Goal: Find specific page/section: Find specific page/section

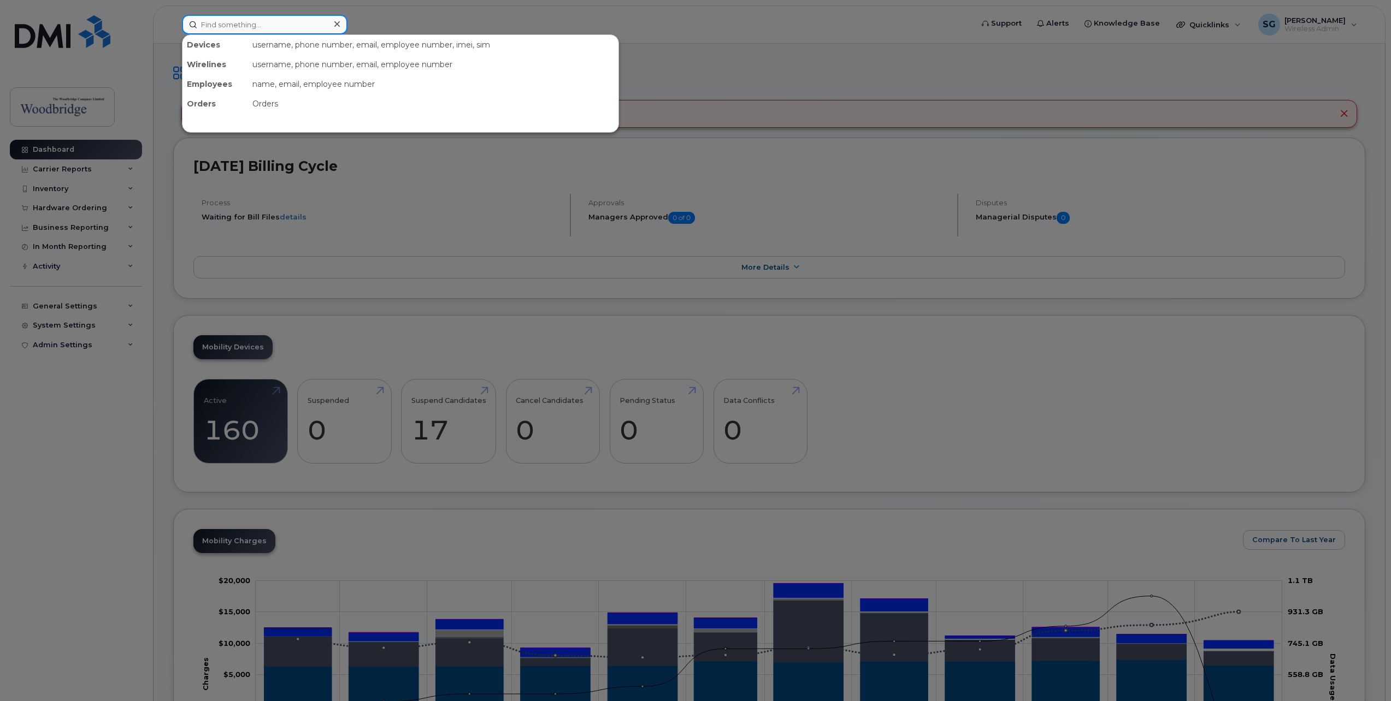
click at [242, 28] on input at bounding box center [265, 25] width 166 height 20
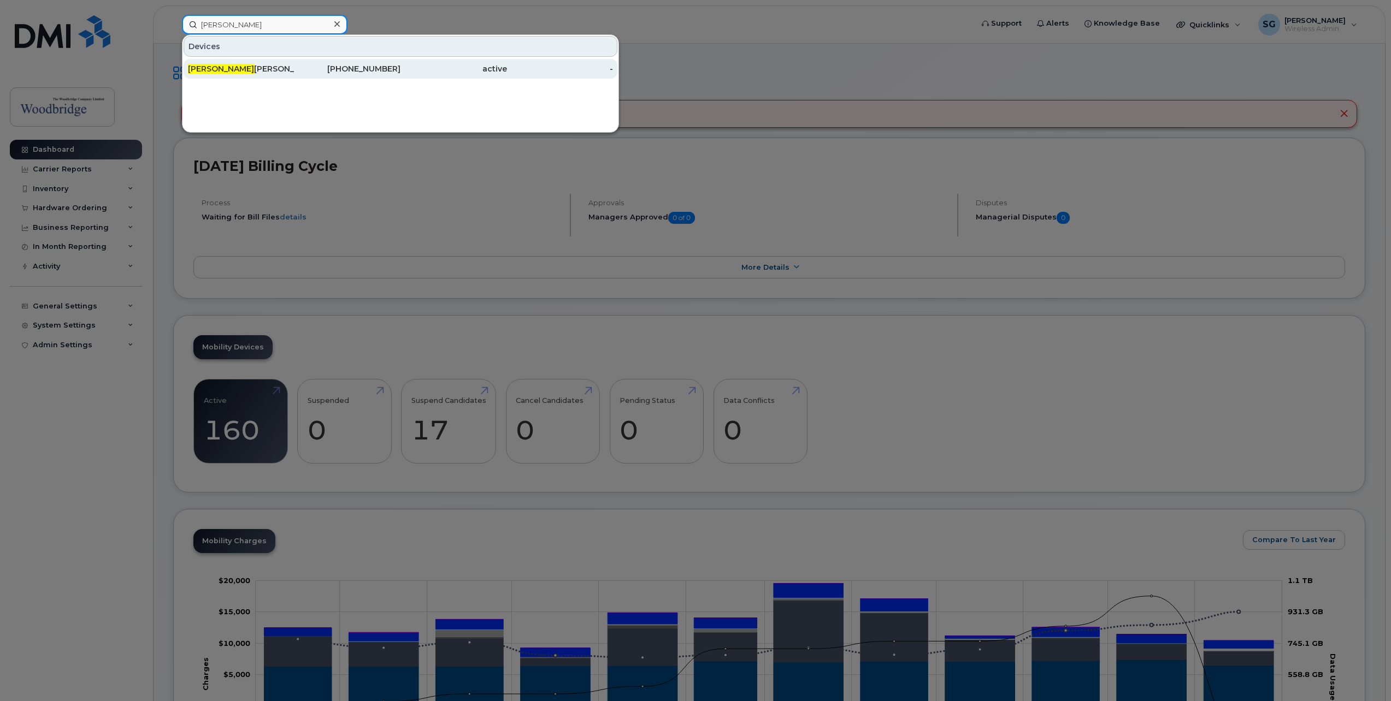
type input "Carol"
click at [275, 70] on div "Carol Paradine-cell" at bounding box center [241, 68] width 107 height 11
